Goal: Information Seeking & Learning: Find specific page/section

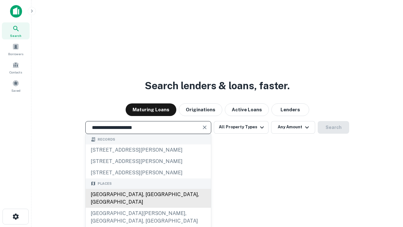
click at [148, 208] on div "[GEOGRAPHIC_DATA], [GEOGRAPHIC_DATA], [GEOGRAPHIC_DATA]" at bounding box center [148, 198] width 125 height 19
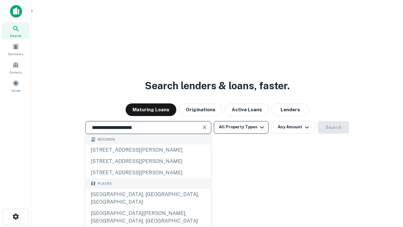
type input "**********"
click at [241, 127] on button "All Property Types" at bounding box center [241, 127] width 55 height 13
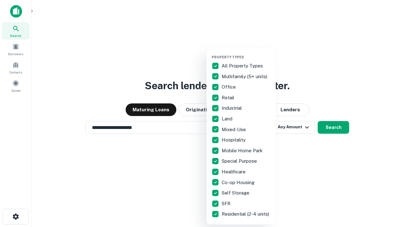
click at [246, 53] on button "button" at bounding box center [246, 53] width 69 height 0
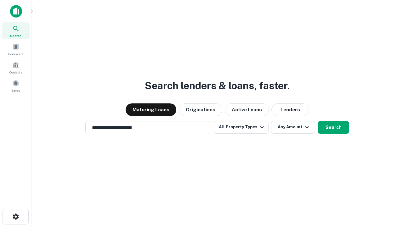
scroll to position [10, 0]
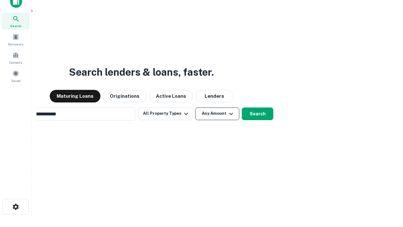
click at [195, 107] on button "Any Amount" at bounding box center [217, 113] width 44 height 13
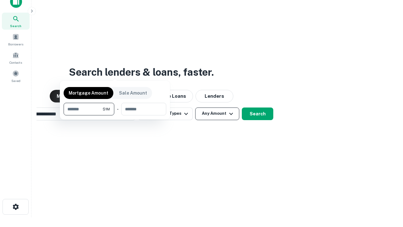
scroll to position [10, 0]
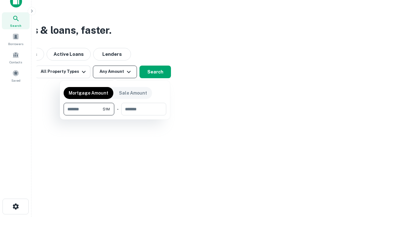
type input "*******"
click at [115, 115] on button "button" at bounding box center [115, 115] width 103 height 0
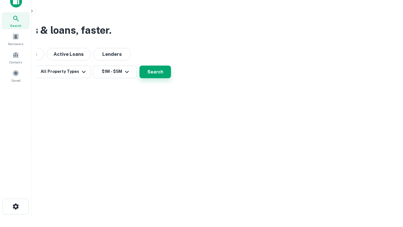
click at [171, 78] on button "Search" at bounding box center [156, 72] width 32 height 13
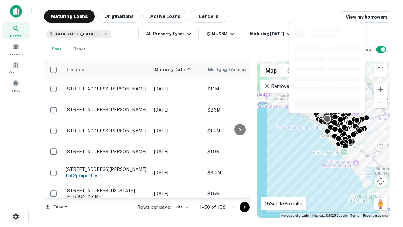
click at [181, 207] on body "Search Borrowers Contacts Saved Maturing Loans Originations Active Loans Lender…" at bounding box center [201, 113] width 403 height 227
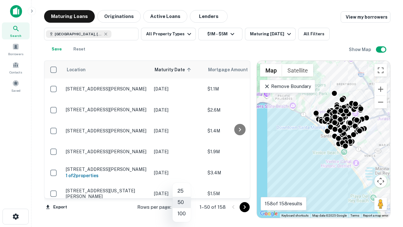
click at [182, 191] on li "25" at bounding box center [182, 190] width 18 height 11
